Goal: Task Accomplishment & Management: Manage account settings

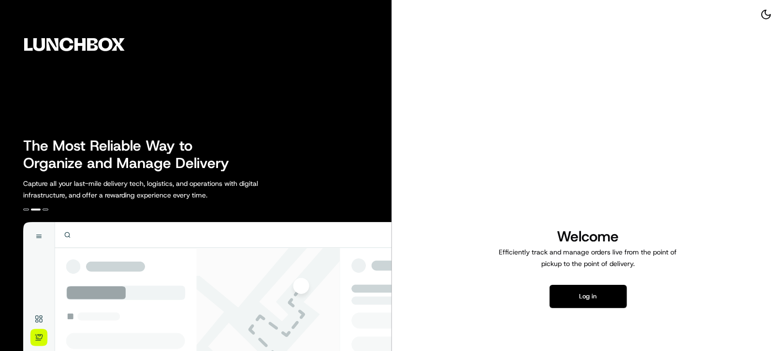
click at [622, 95] on div "Welcome Efficiently track and manage orders live from the point of pickup to th…" at bounding box center [588, 267] width 392 height 535
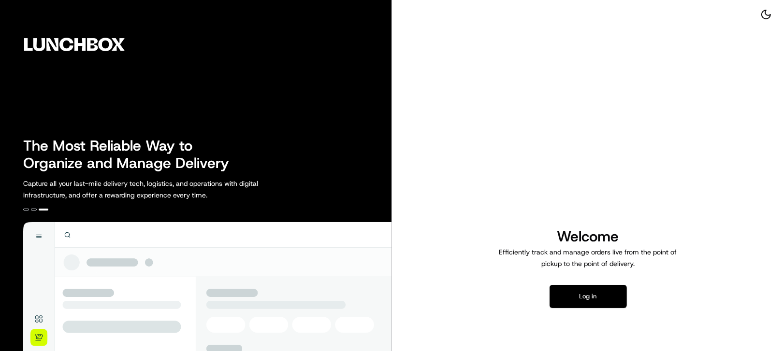
click at [604, 292] on button "Log in" at bounding box center [587, 296] width 77 height 23
